Goal: Task Accomplishment & Management: Manage account settings

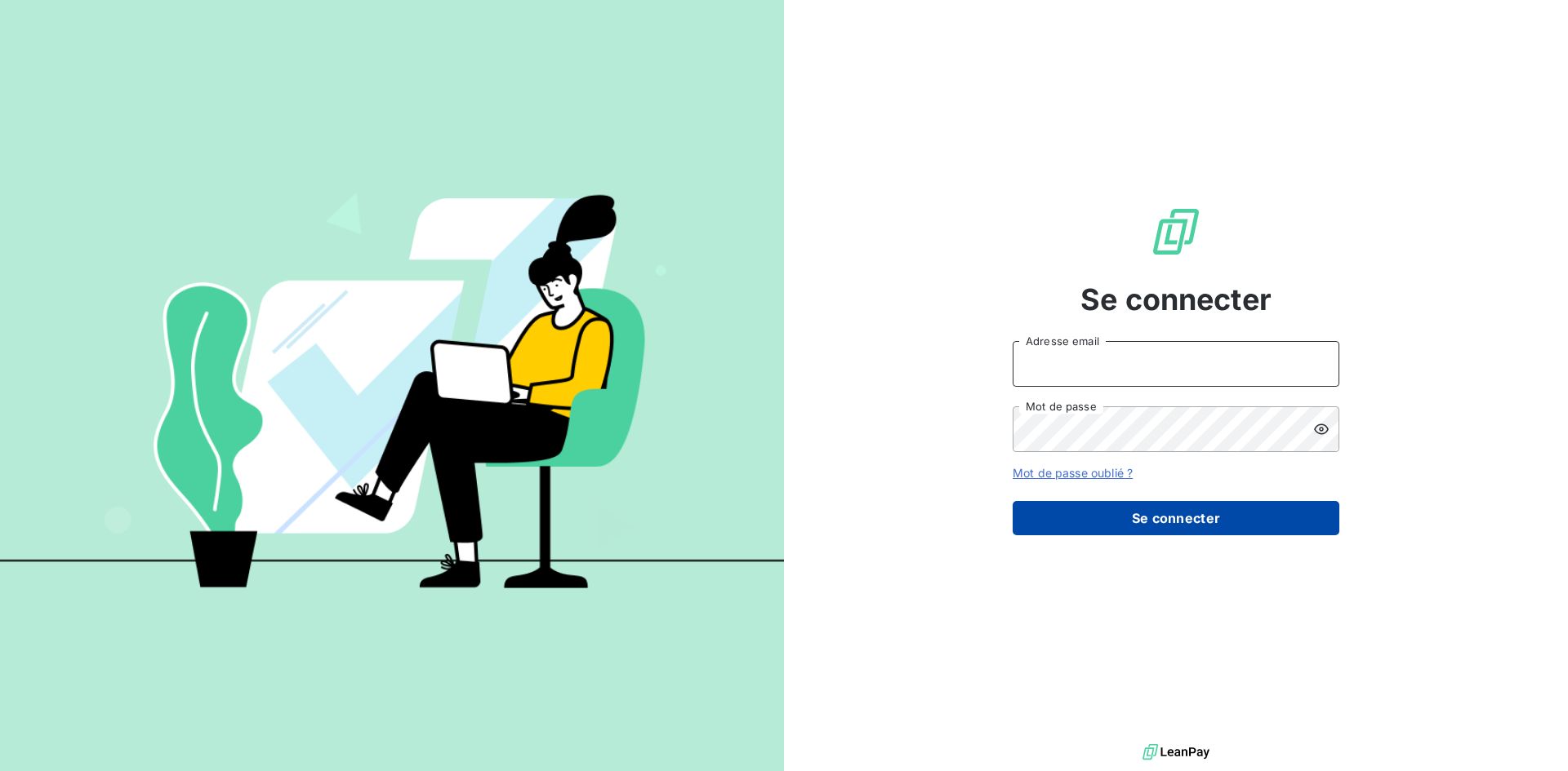
type input "[EMAIL_ADDRESS][DOMAIN_NAME]"
click at [1243, 516] on button "Se connecter" at bounding box center [1175, 519] width 326 height 35
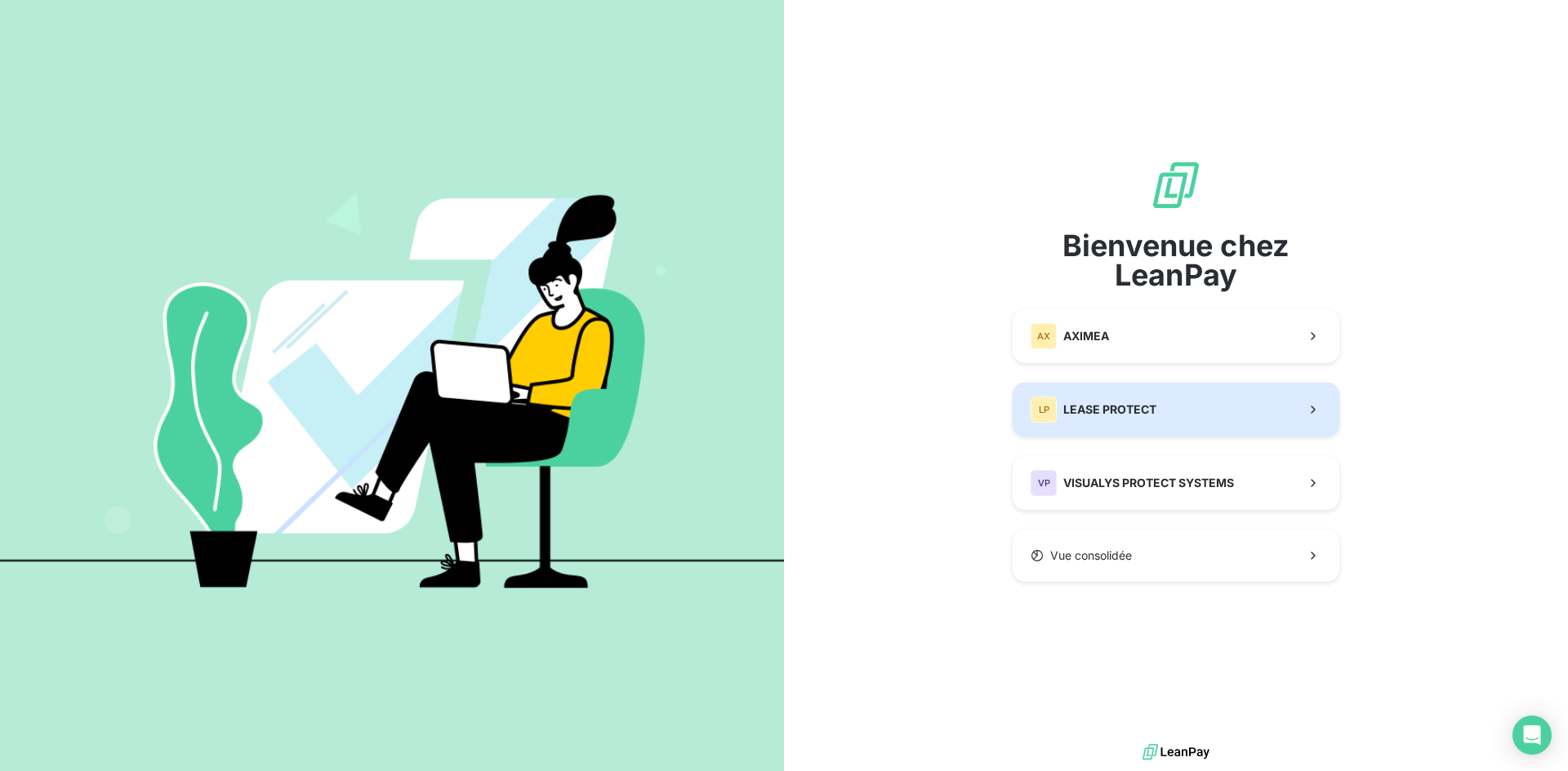
click at [1239, 410] on button "LP LEASE PROTECT" at bounding box center [1175, 409] width 326 height 54
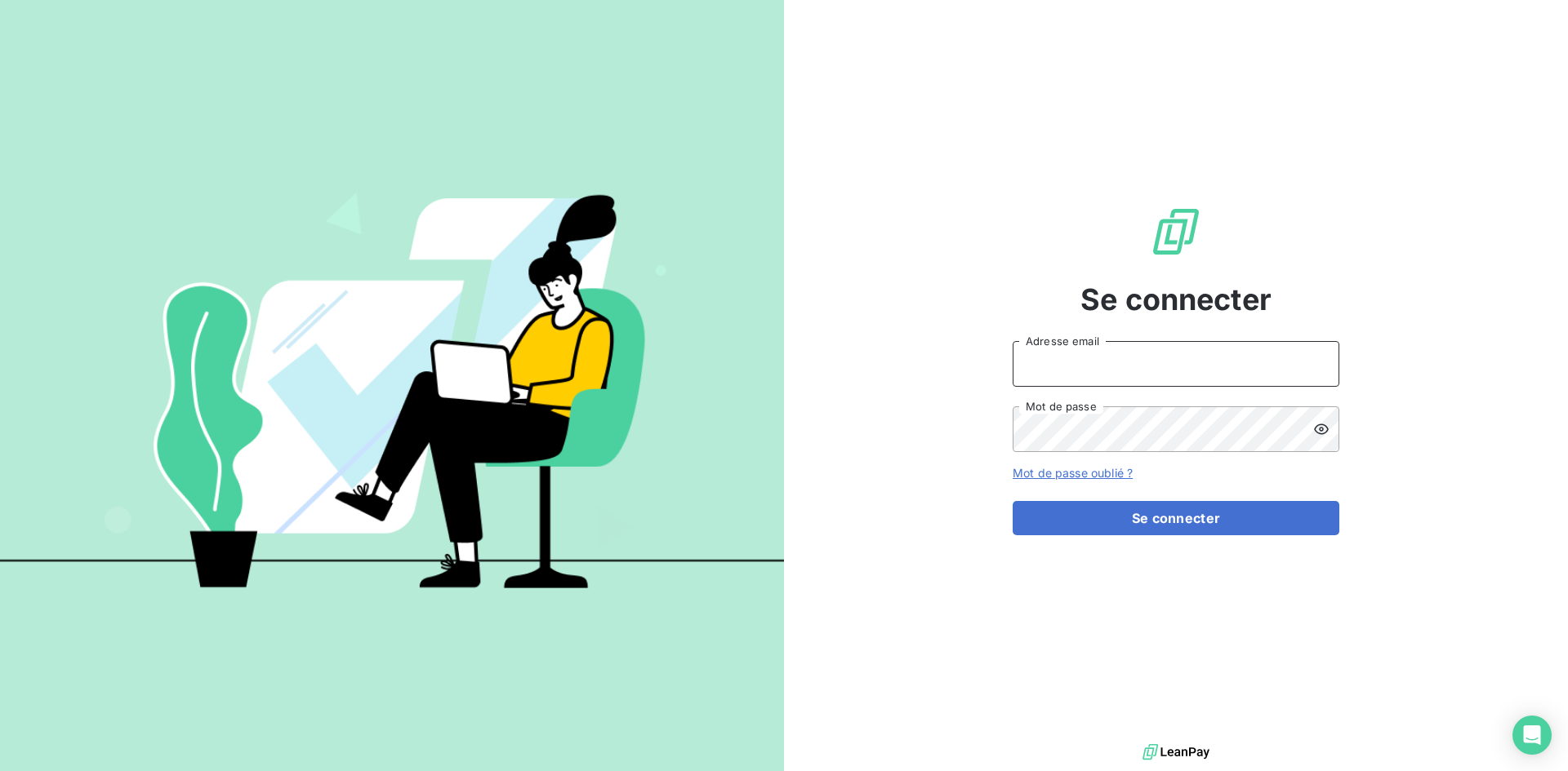
type input "[EMAIL_ADDRESS][DOMAIN_NAME]"
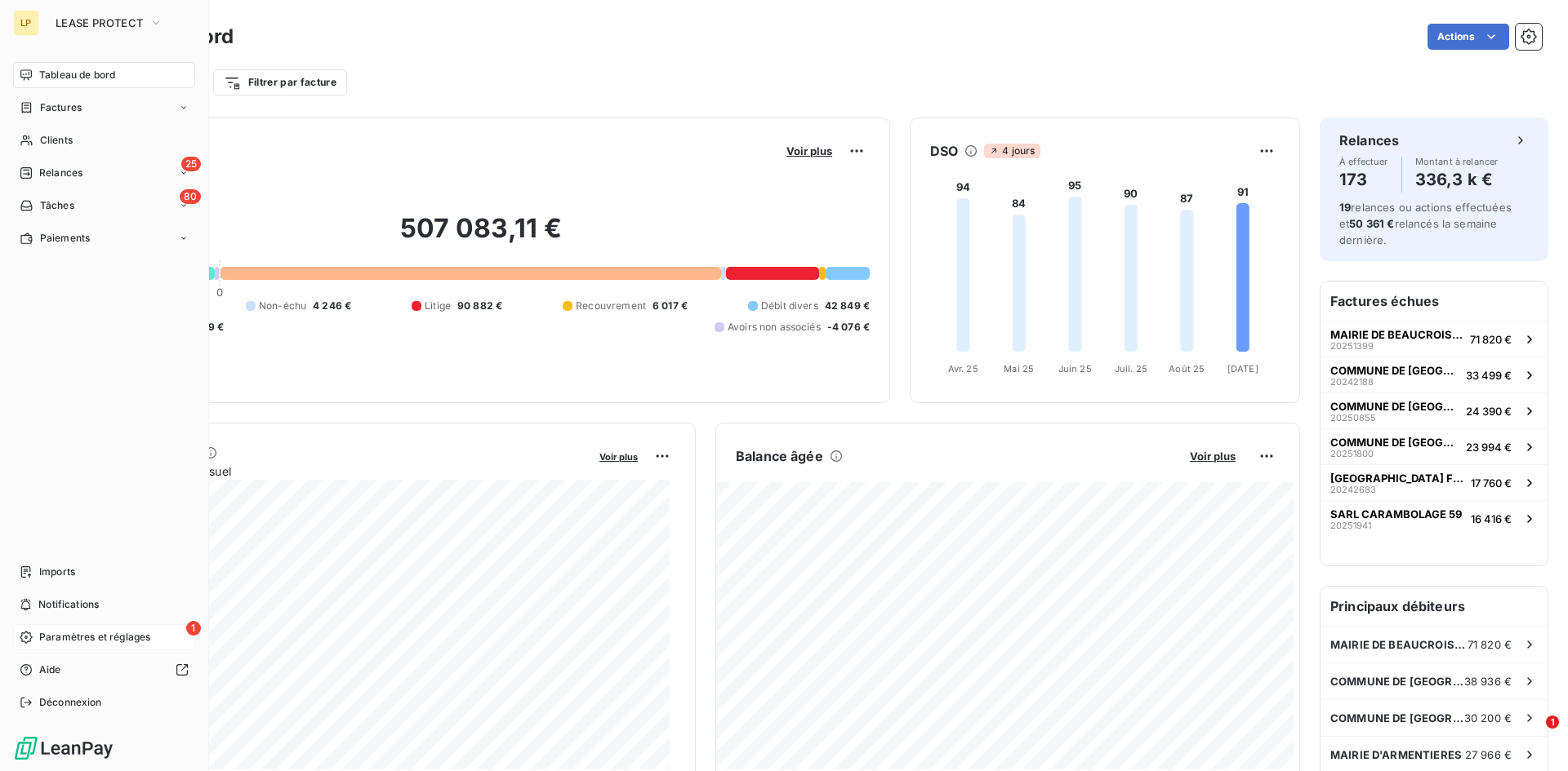
click at [79, 635] on span "Paramètres et réglages" at bounding box center [95, 638] width 111 height 15
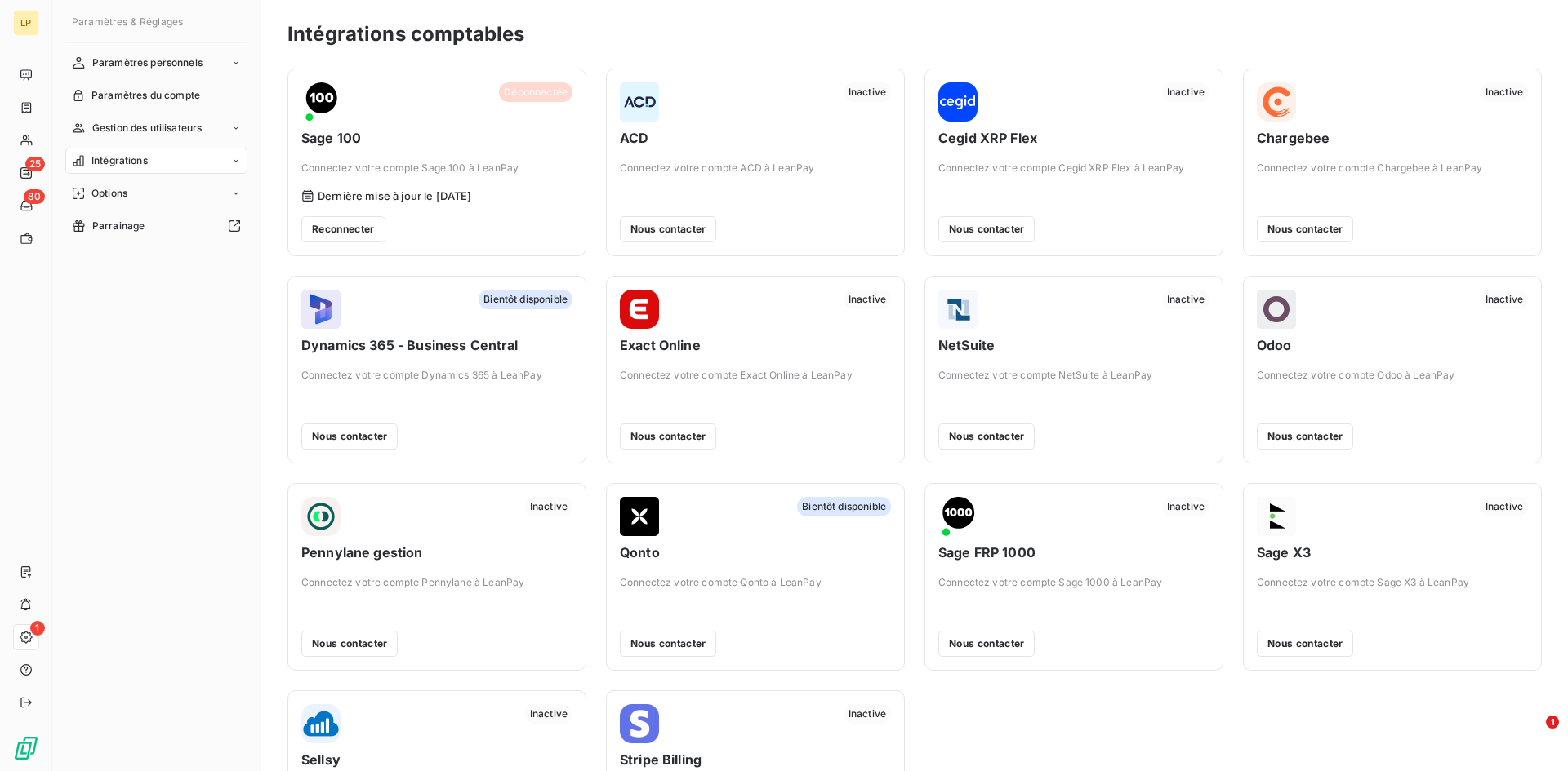
click at [480, 220] on div "Reconnecter" at bounding box center [437, 229] width 271 height 26
